Goal: Task Accomplishment & Management: Use online tool/utility

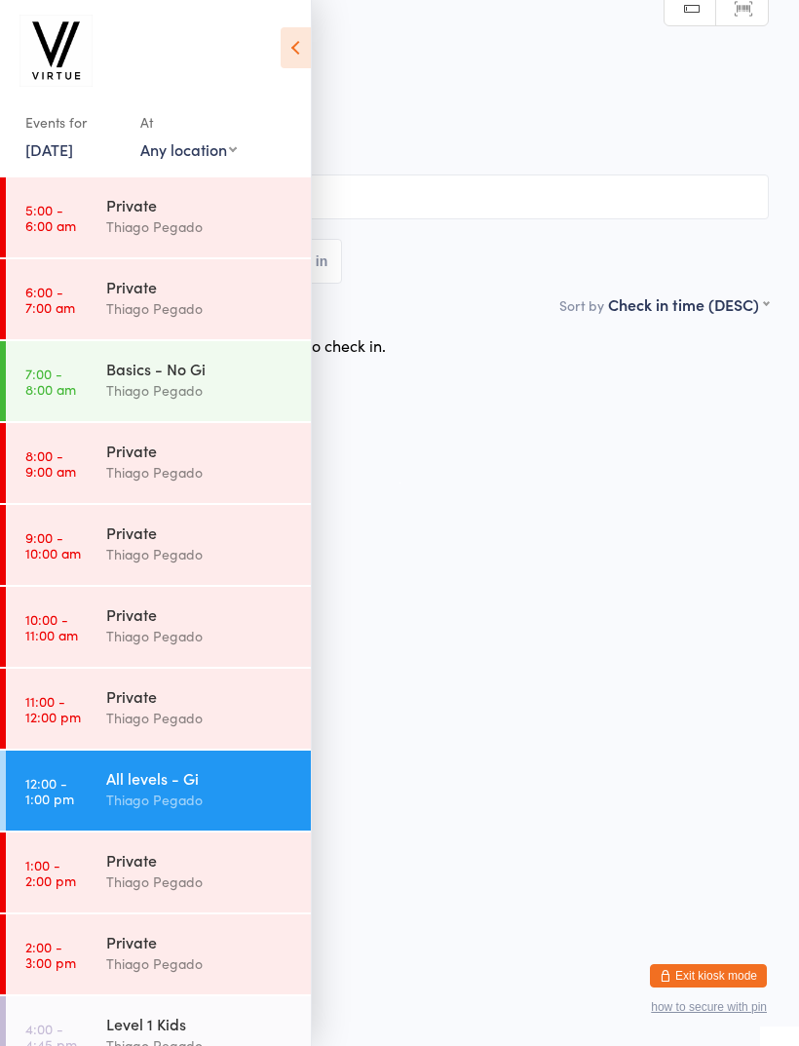
click at [253, 793] on div "Thiago Pegado" at bounding box center [200, 799] width 188 height 22
click at [295, 34] on icon at bounding box center [296, 47] width 30 height 41
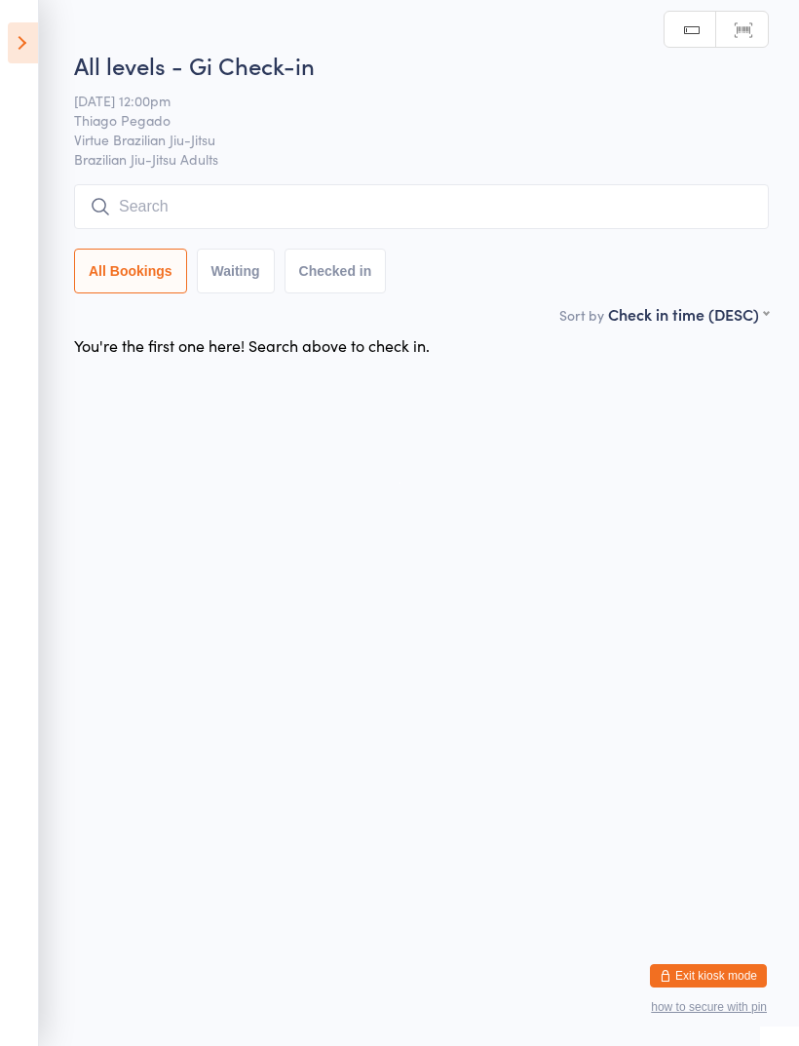
click at [553, 207] on input "search" at bounding box center [421, 206] width 695 height 45
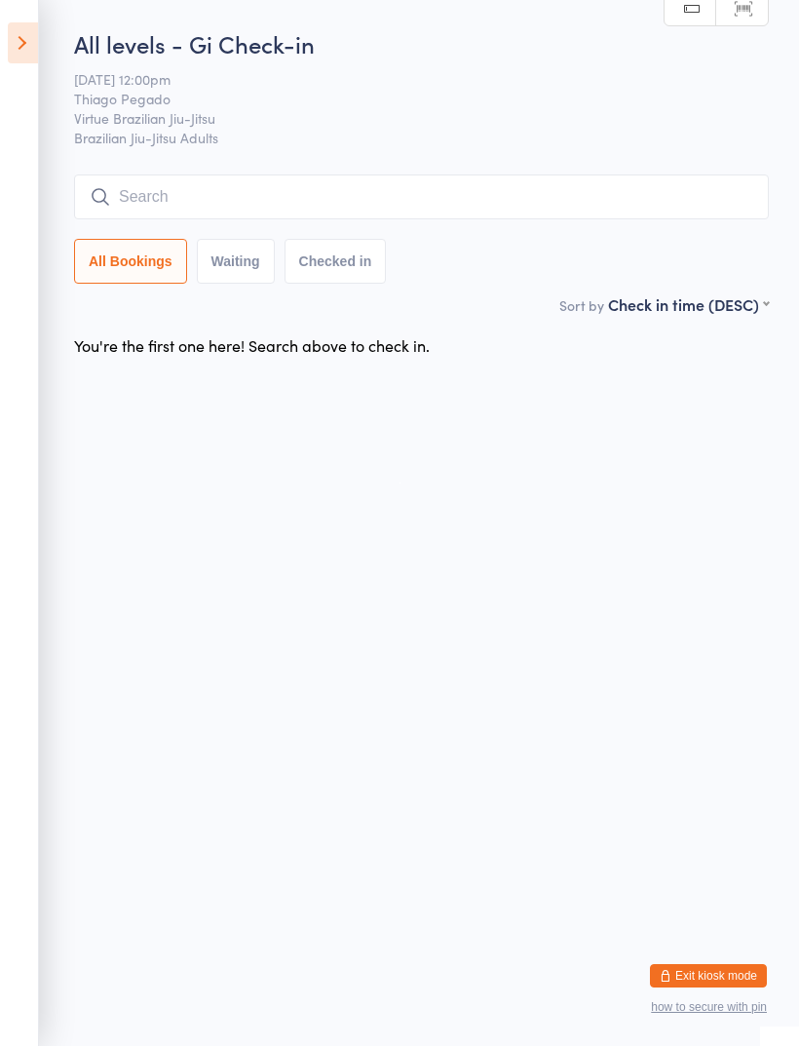
click at [687, 202] on input "search" at bounding box center [421, 196] width 695 height 45
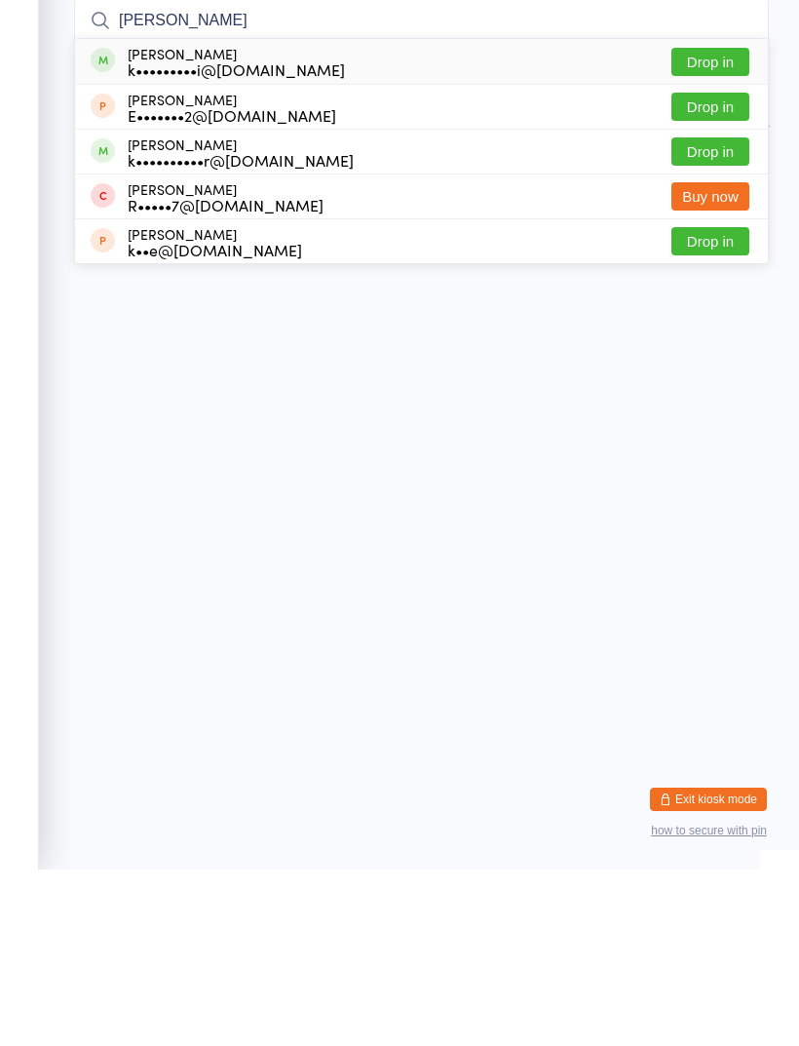
type input "[PERSON_NAME]"
click at [729, 224] on button "Drop in" at bounding box center [710, 238] width 78 height 28
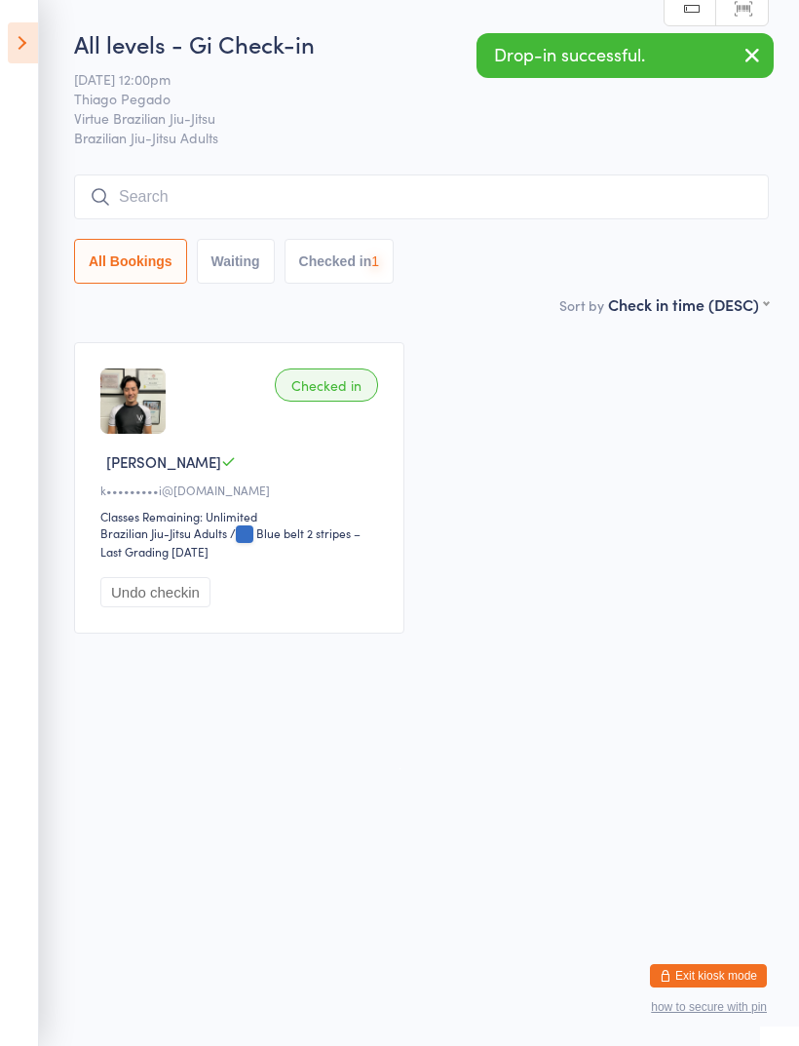
click at [607, 214] on input "search" at bounding box center [421, 196] width 695 height 45
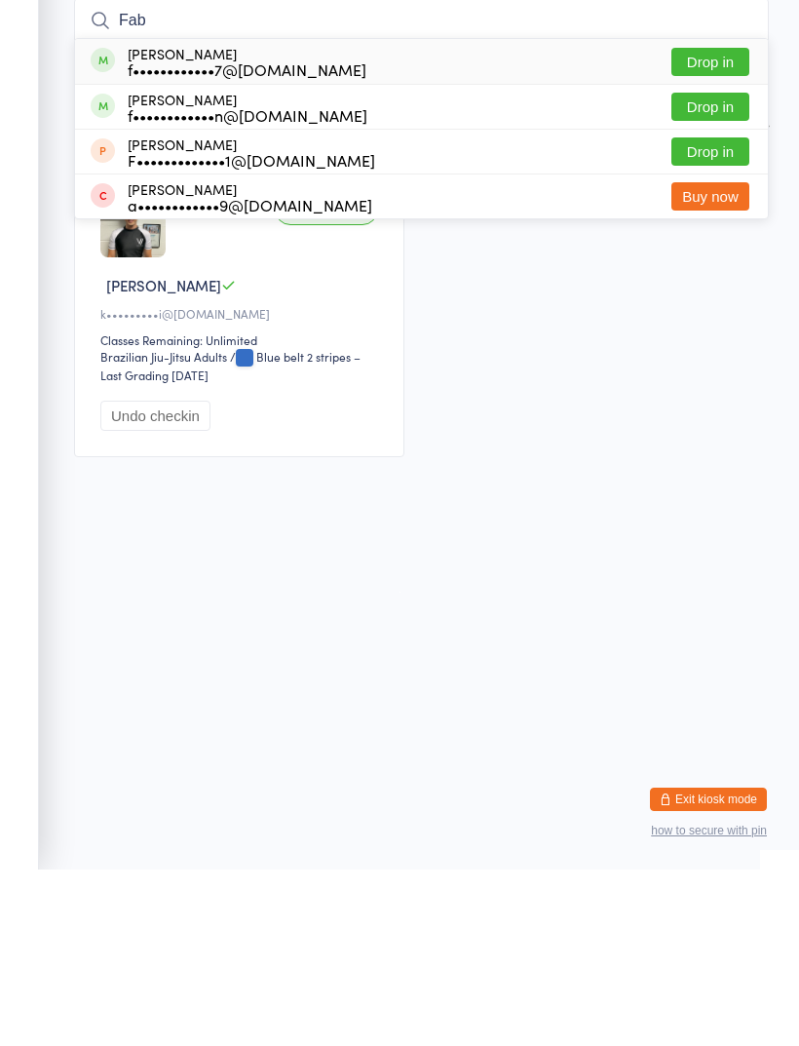
type input "Fab"
click at [730, 269] on button "Drop in" at bounding box center [710, 283] width 78 height 28
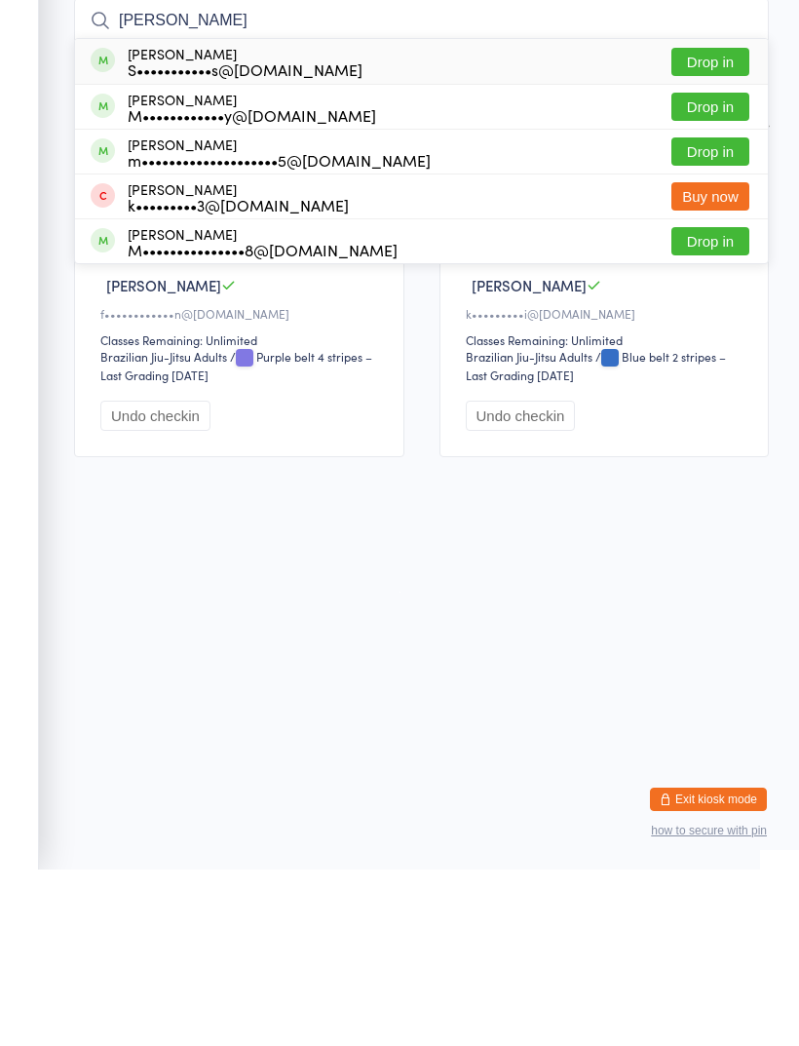
type input "[PERSON_NAME]"
click at [731, 314] on button "Drop in" at bounding box center [710, 328] width 78 height 28
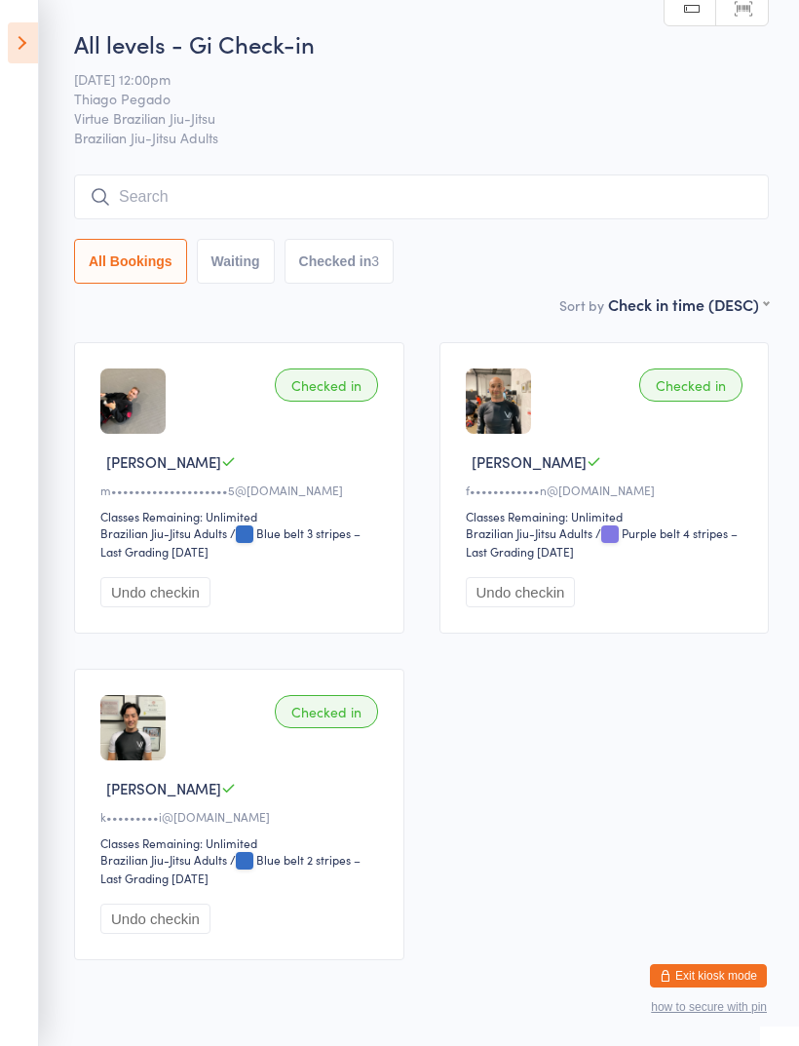
click at [585, 212] on input "search" at bounding box center [421, 196] width 695 height 45
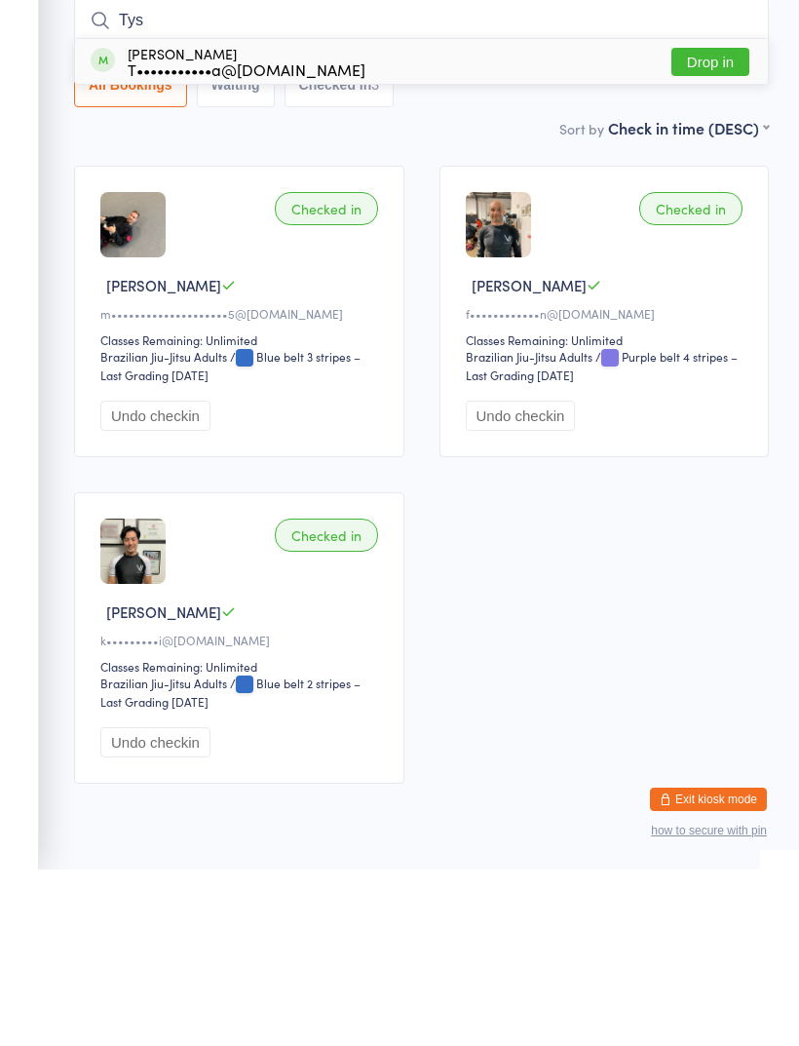
scroll to position [82, 0]
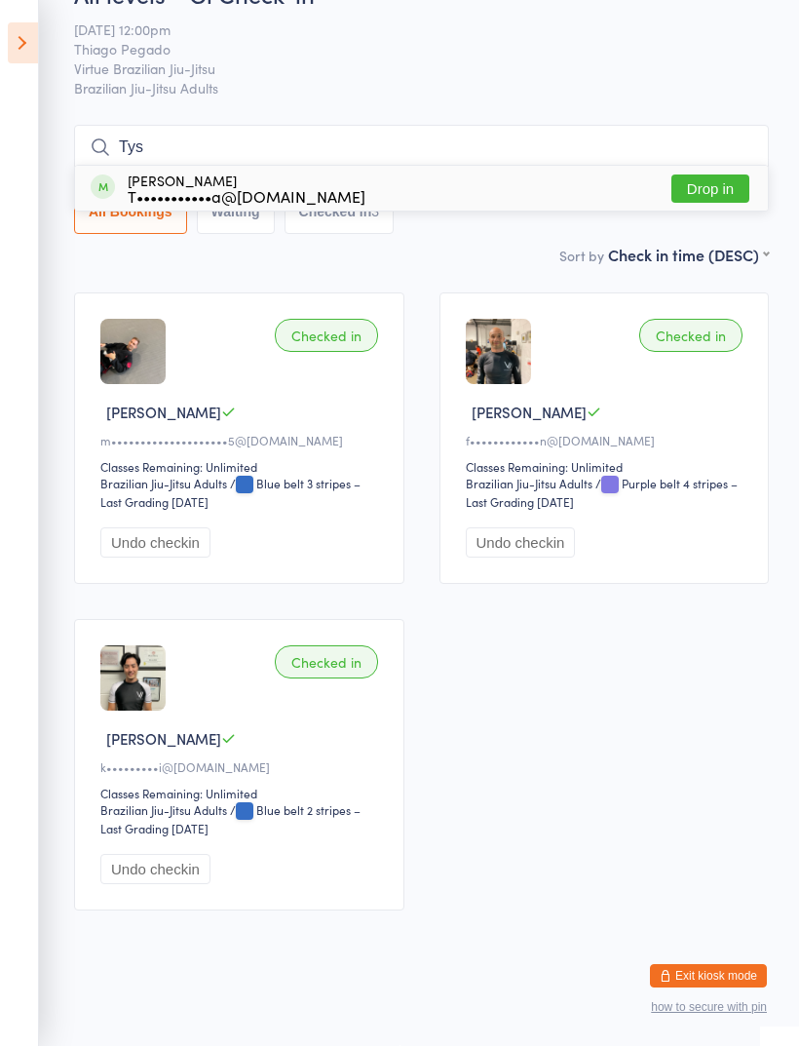
type input "Tys"
click at [720, 174] on button "Drop in" at bounding box center [710, 188] width 78 height 28
